Goal: Navigation & Orientation: Go to known website

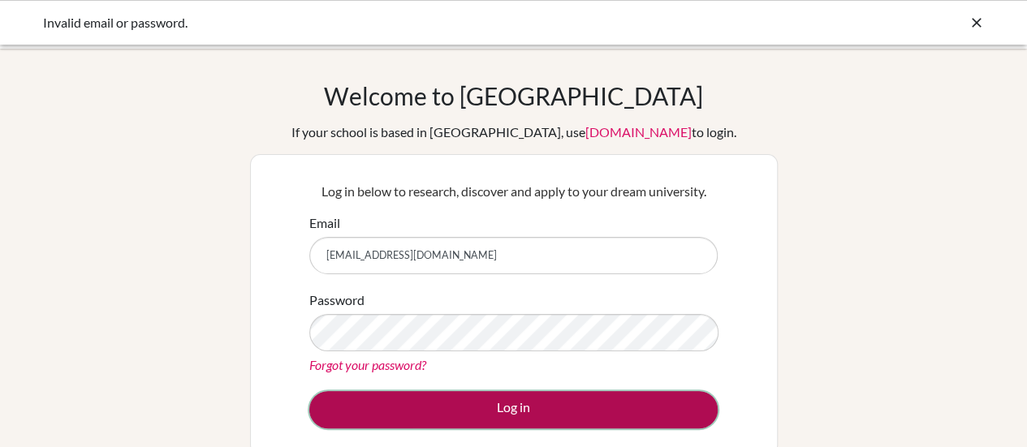
click at [580, 398] on button "Log in" at bounding box center [513, 409] width 408 height 37
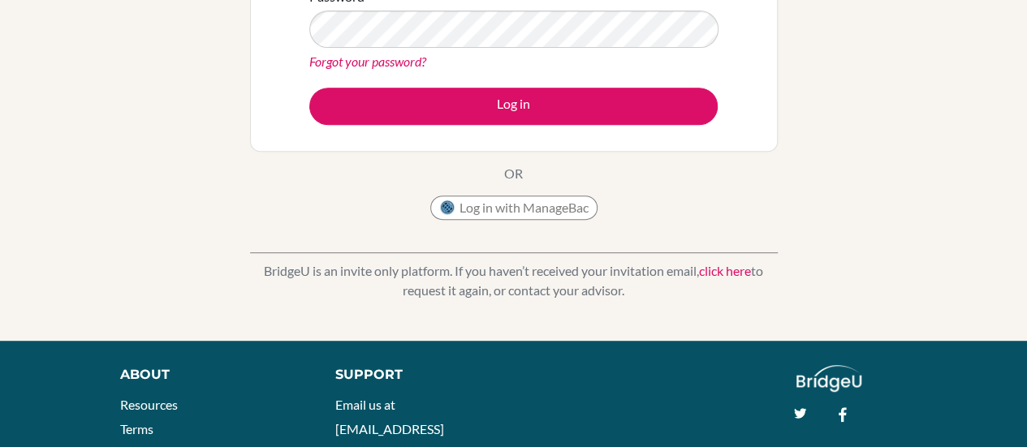
scroll to position [307, 0]
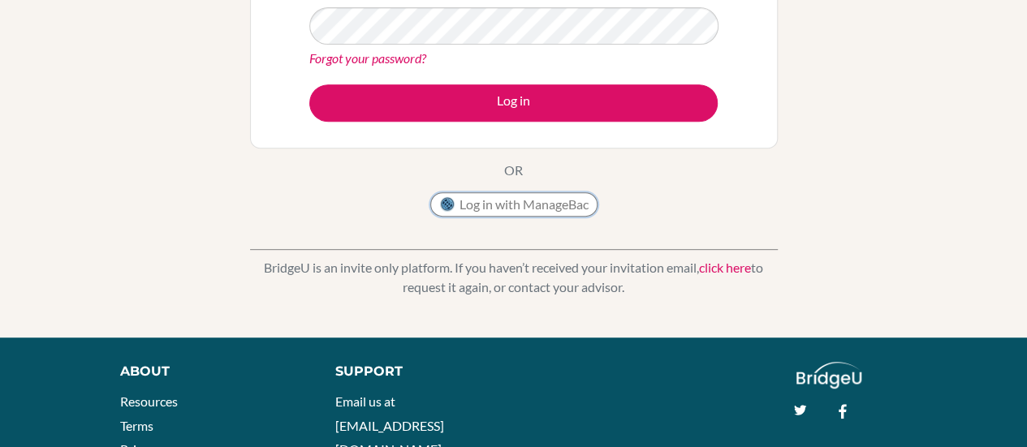
click at [540, 194] on button "Log in with ManageBac" at bounding box center [513, 204] width 167 height 24
click at [430, 192] on button "Log in with ManageBac" at bounding box center [513, 204] width 167 height 24
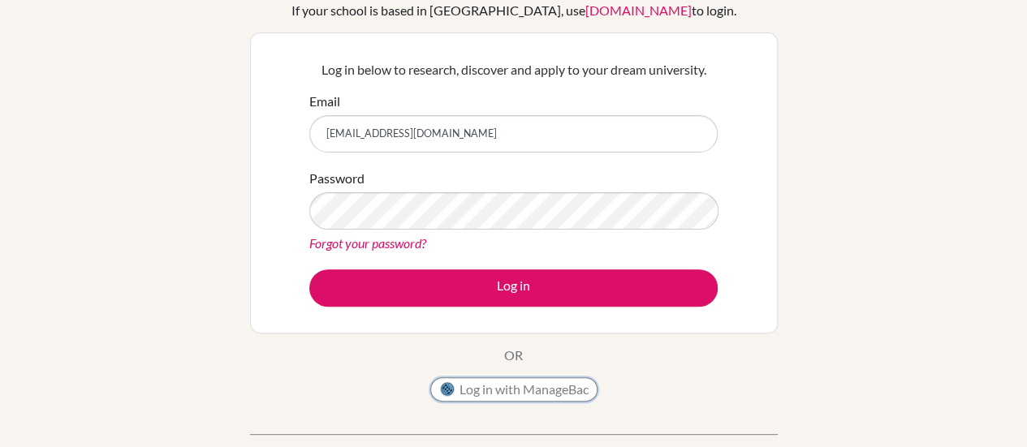
scroll to position [179, 0]
